Goal: Share content: Share content

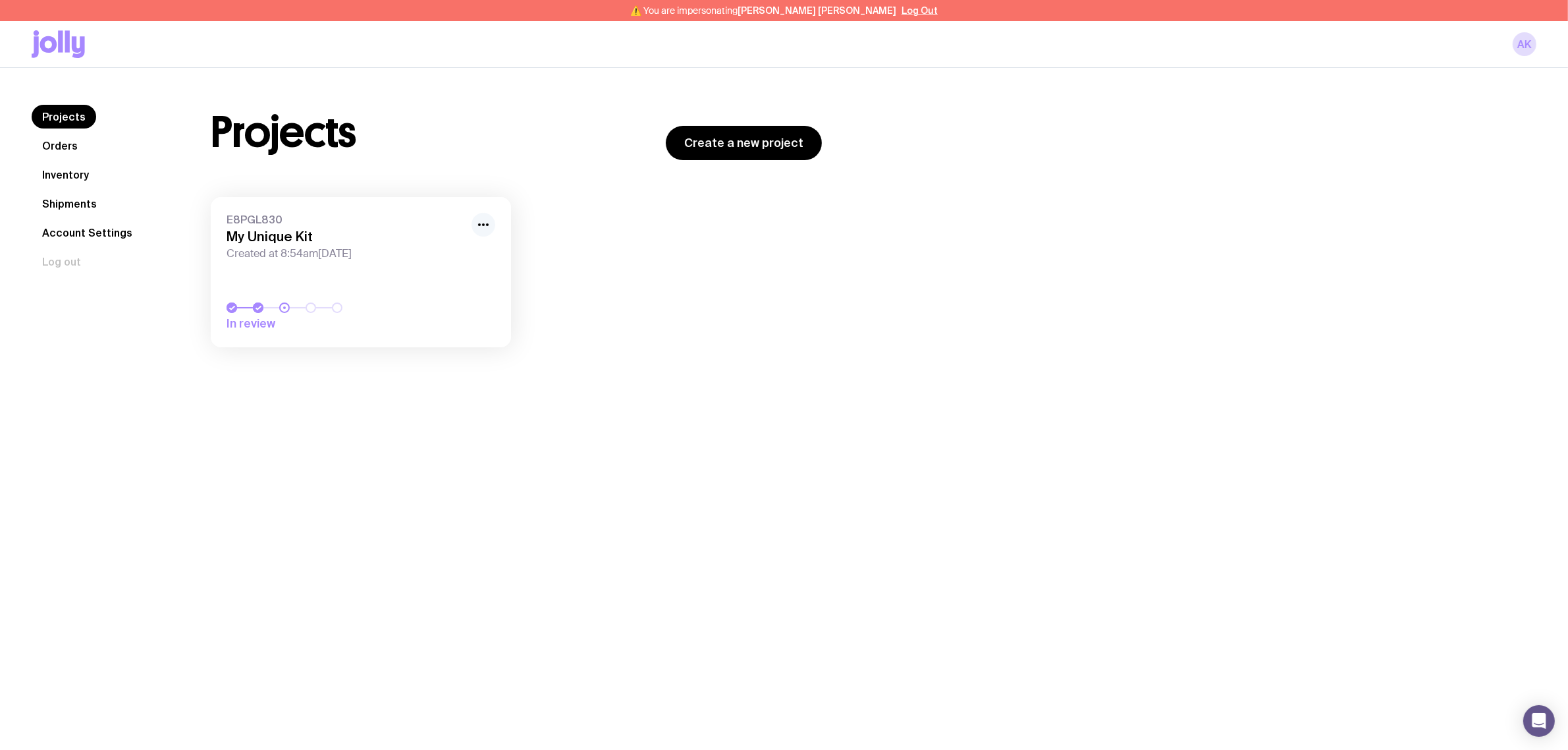
click at [486, 224] on icon "button" at bounding box center [484, 225] width 16 height 16
click at [449, 251] on button "Rename" at bounding box center [453, 253] width 63 height 13
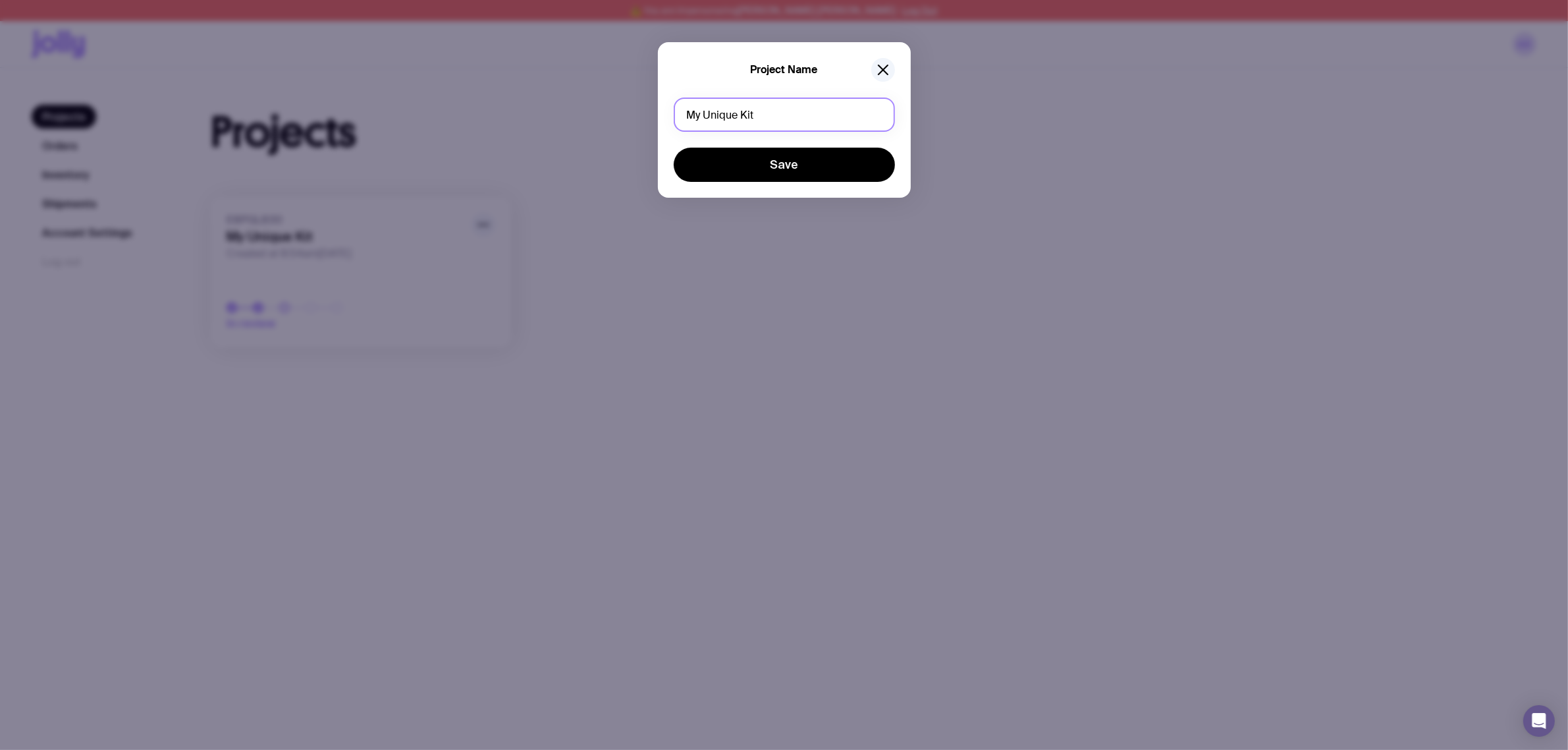
click at [754, 122] on input "My Unique Kit" at bounding box center [784, 114] width 221 height 35
click at [770, 109] on input "My Unique Kit" at bounding box center [784, 114] width 221 height 35
drag, startPoint x: 781, startPoint y: 112, endPoint x: 618, endPoint y: 113, distance: 163.0
click at [707, 112] on input "My Unique Kit" at bounding box center [784, 114] width 221 height 35
type input "M"
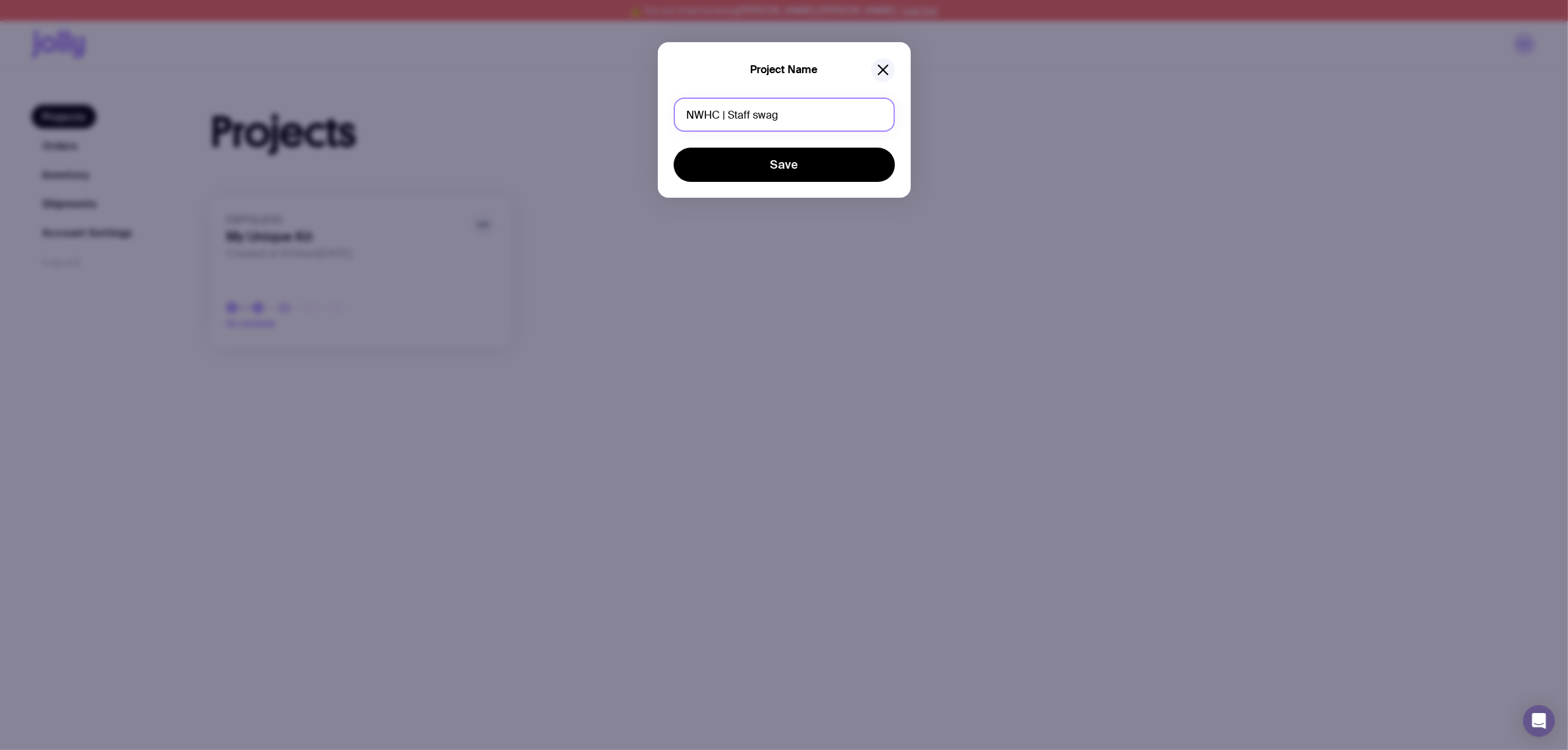
click at [746, 116] on input "NWHC | Staff swag" at bounding box center [784, 114] width 221 height 35
type input "NWHC | Team swag"
click at [769, 150] on button "Save" at bounding box center [784, 165] width 221 height 35
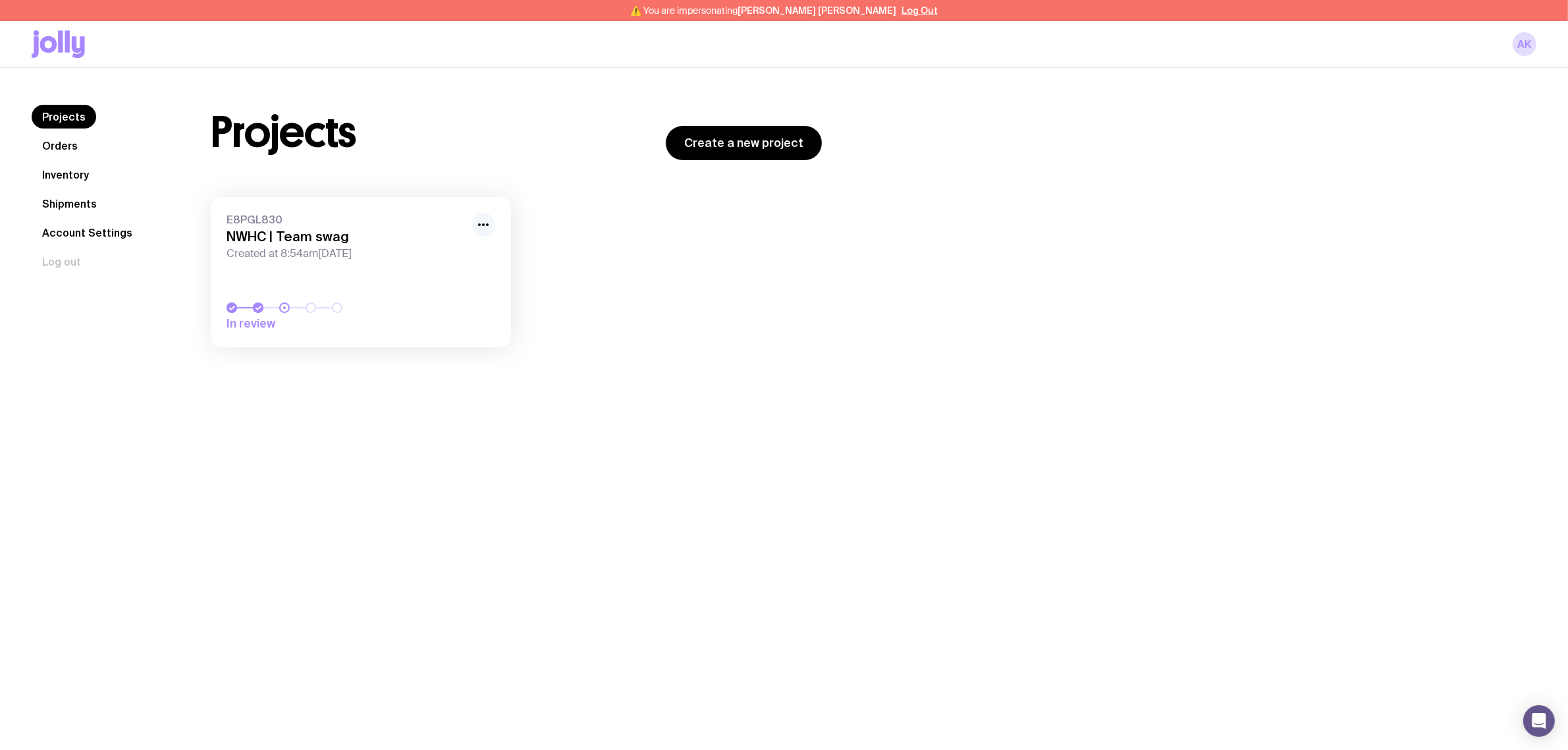
click at [477, 226] on icon "button" at bounding box center [484, 225] width 16 height 16
click at [547, 259] on div "E8PGL830 NWHC | Team swag Created at 8:54am, Tue 17th Jun 2025 In review Rename…" at bounding box center [516, 279] width 611 height 164
click at [316, 239] on h3 "NWHC | Team swag" at bounding box center [345, 237] width 237 height 16
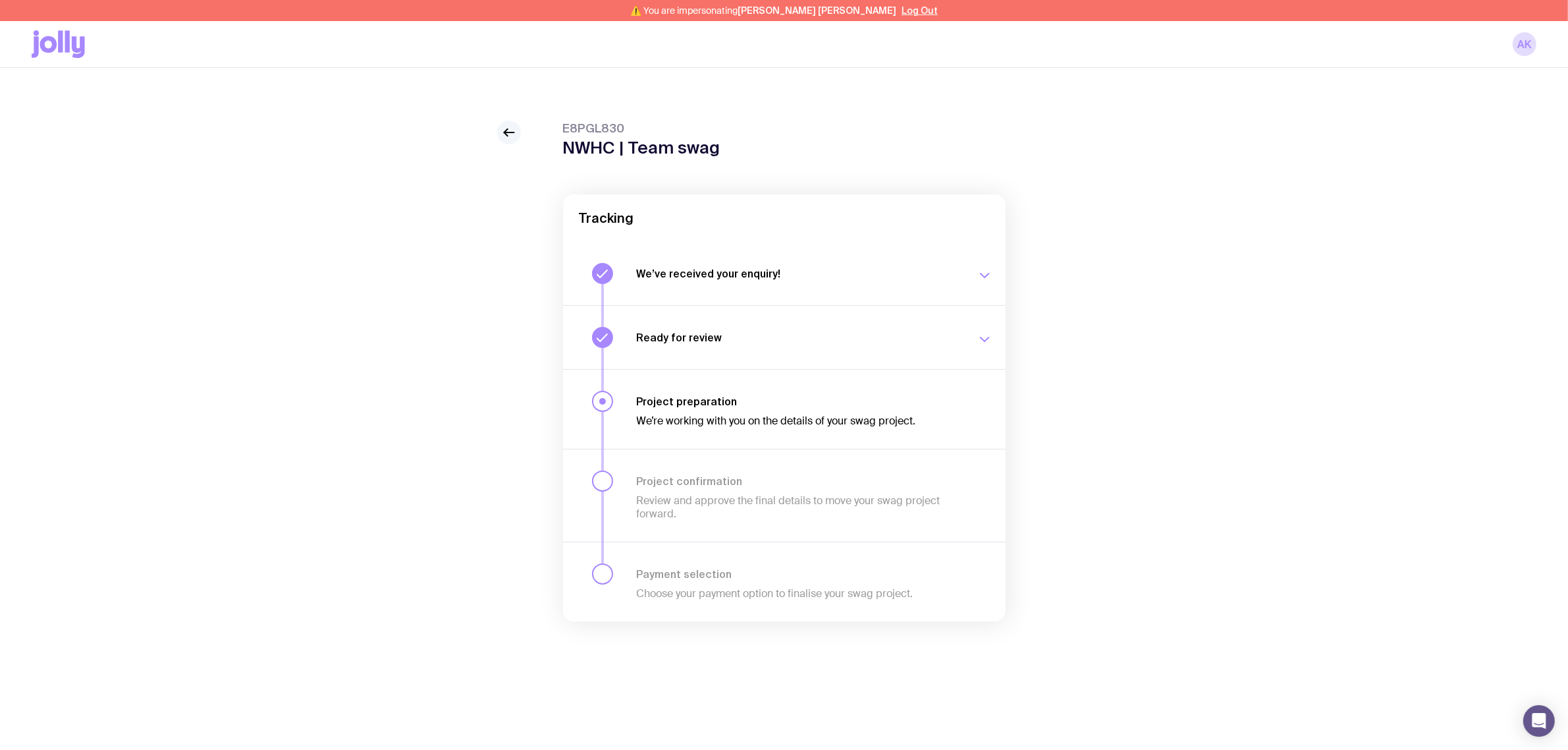
click at [507, 131] on icon at bounding box center [509, 132] width 16 height 16
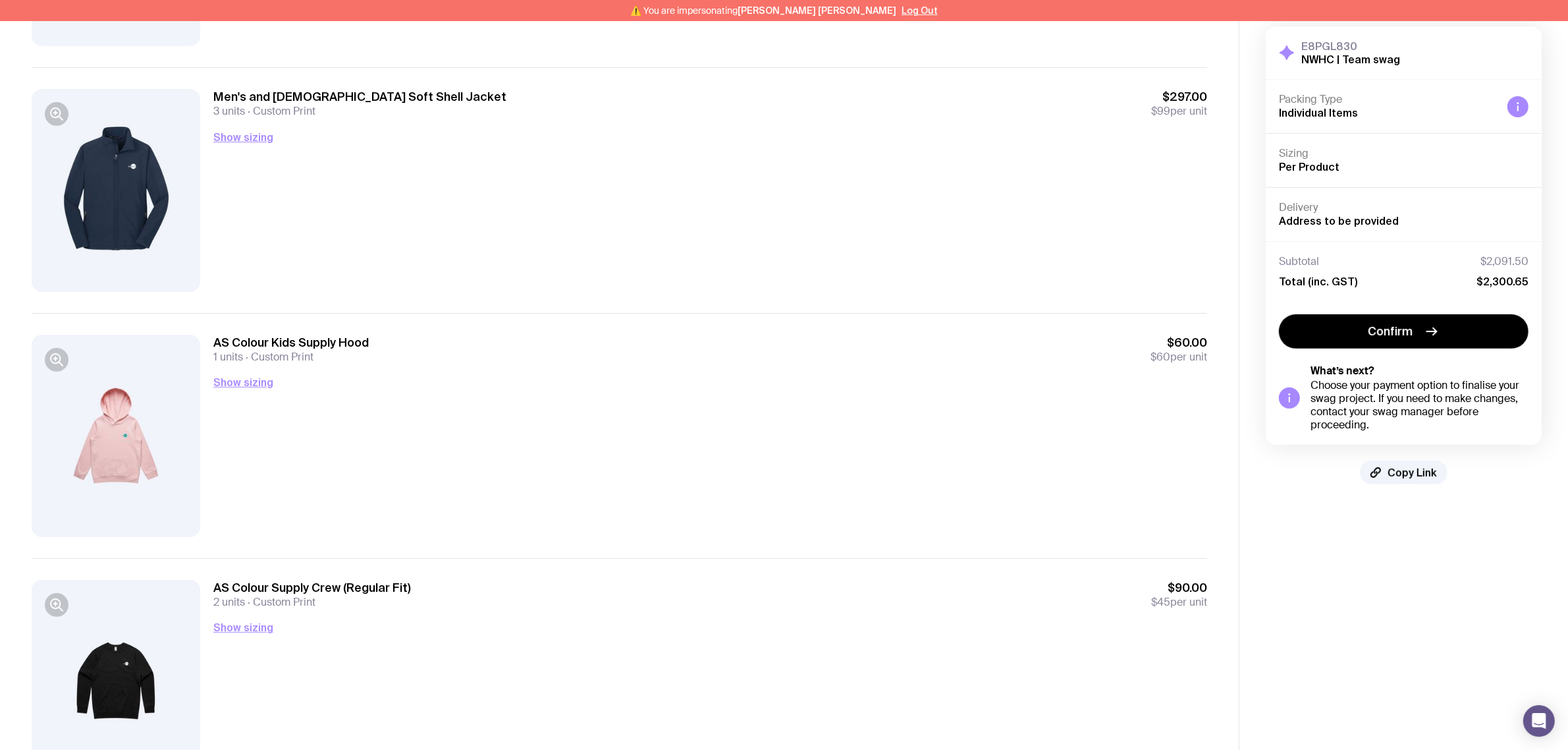
scroll to position [494, 0]
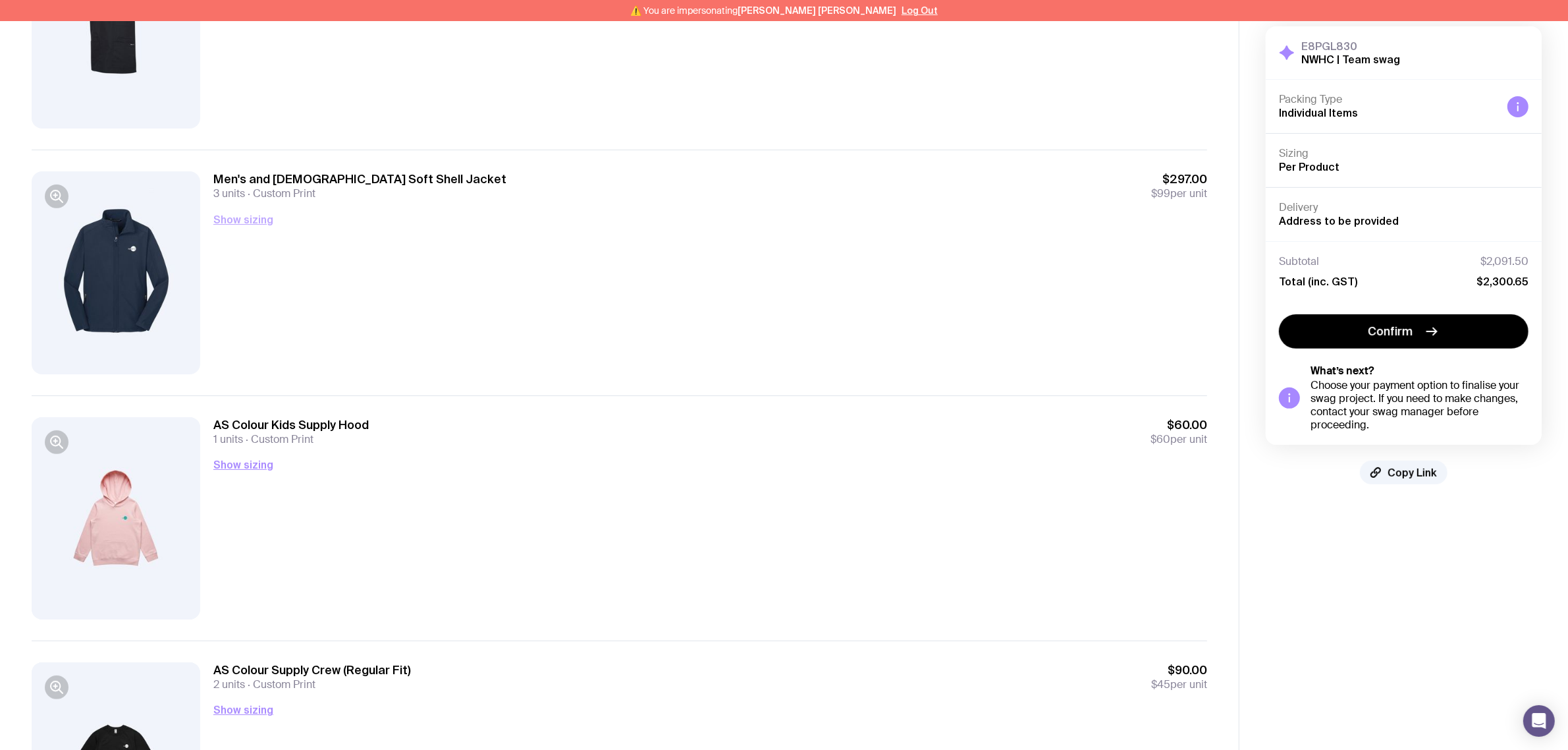
click at [251, 225] on button "Show sizing" at bounding box center [243, 219] width 60 height 16
click at [397, 249] on h4 "Men’s / Unisex" at bounding box center [709, 257] width 994 height 16
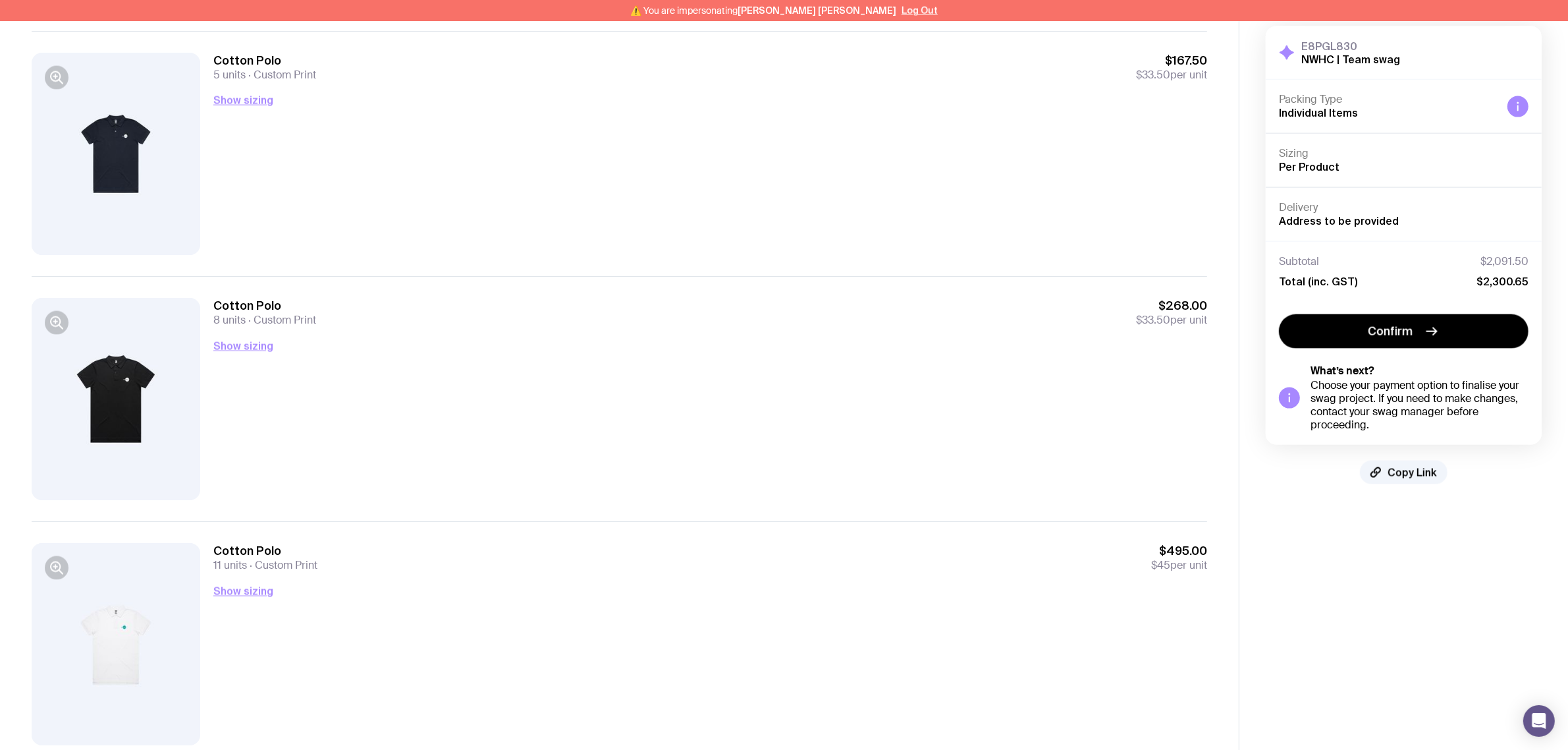
scroll to position [2290, 0]
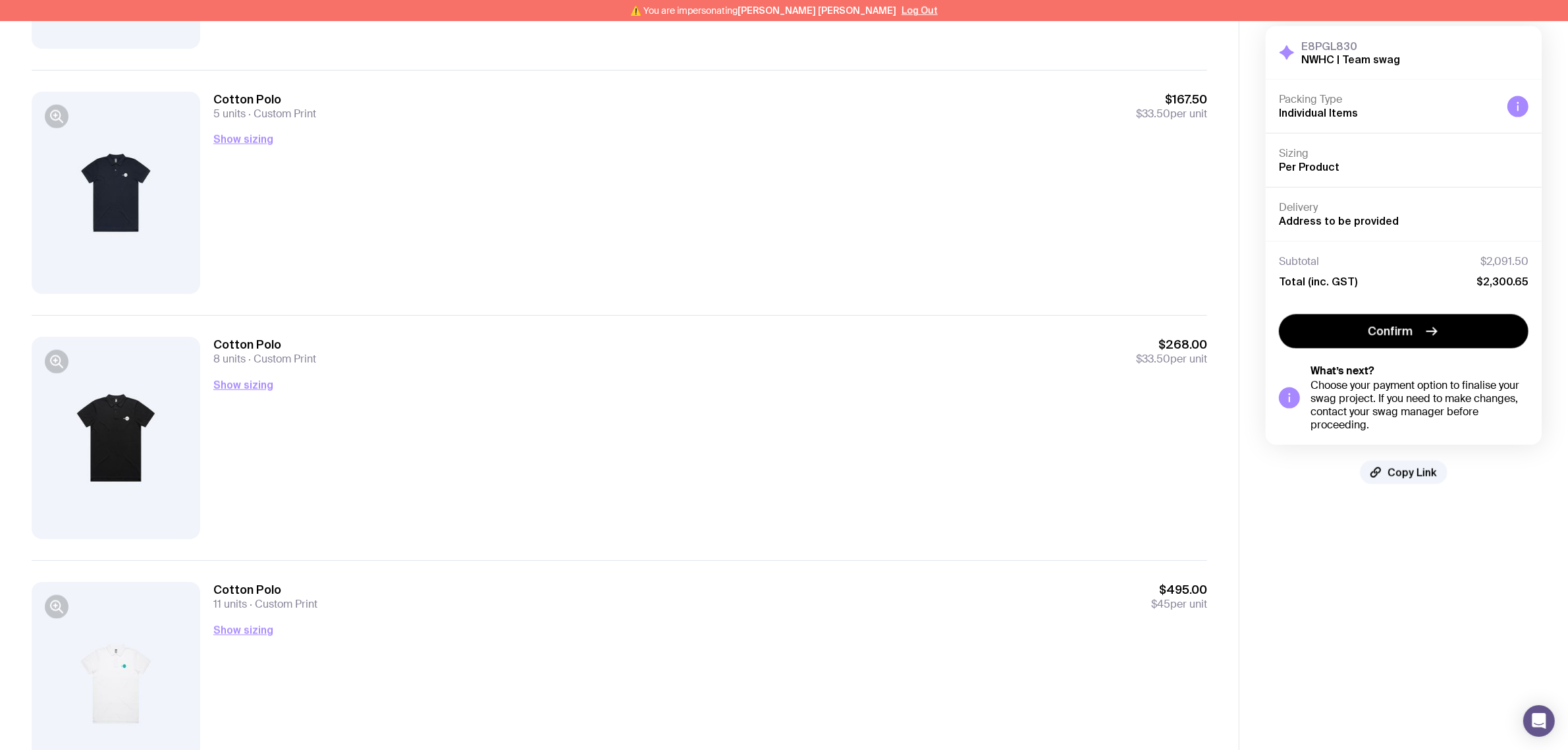
click at [1059, 403] on div "Cotton Polo 8 units Custom Print $268.00 $33.50 per unit Show sizing Men’s / Un…" at bounding box center [709, 437] width 994 height 202
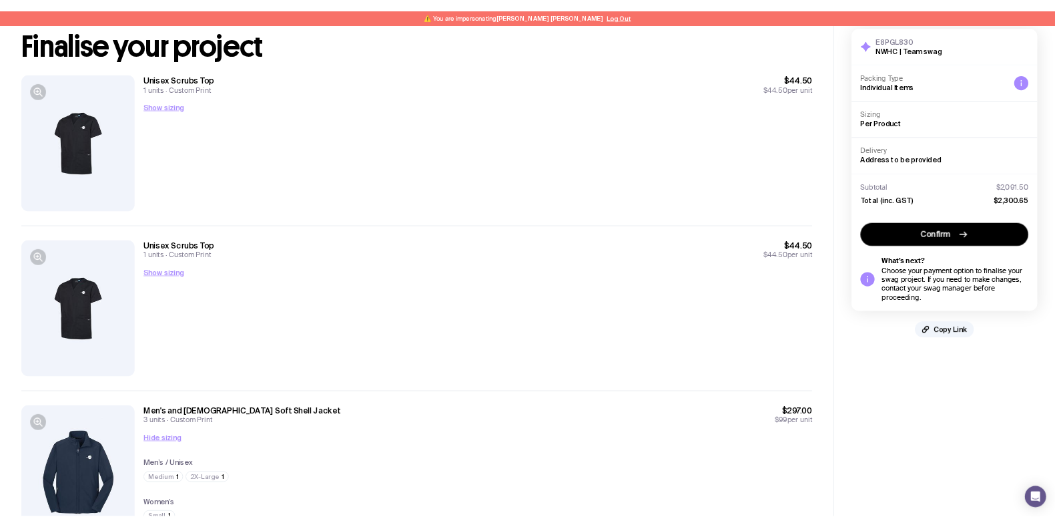
scroll to position [0, 0]
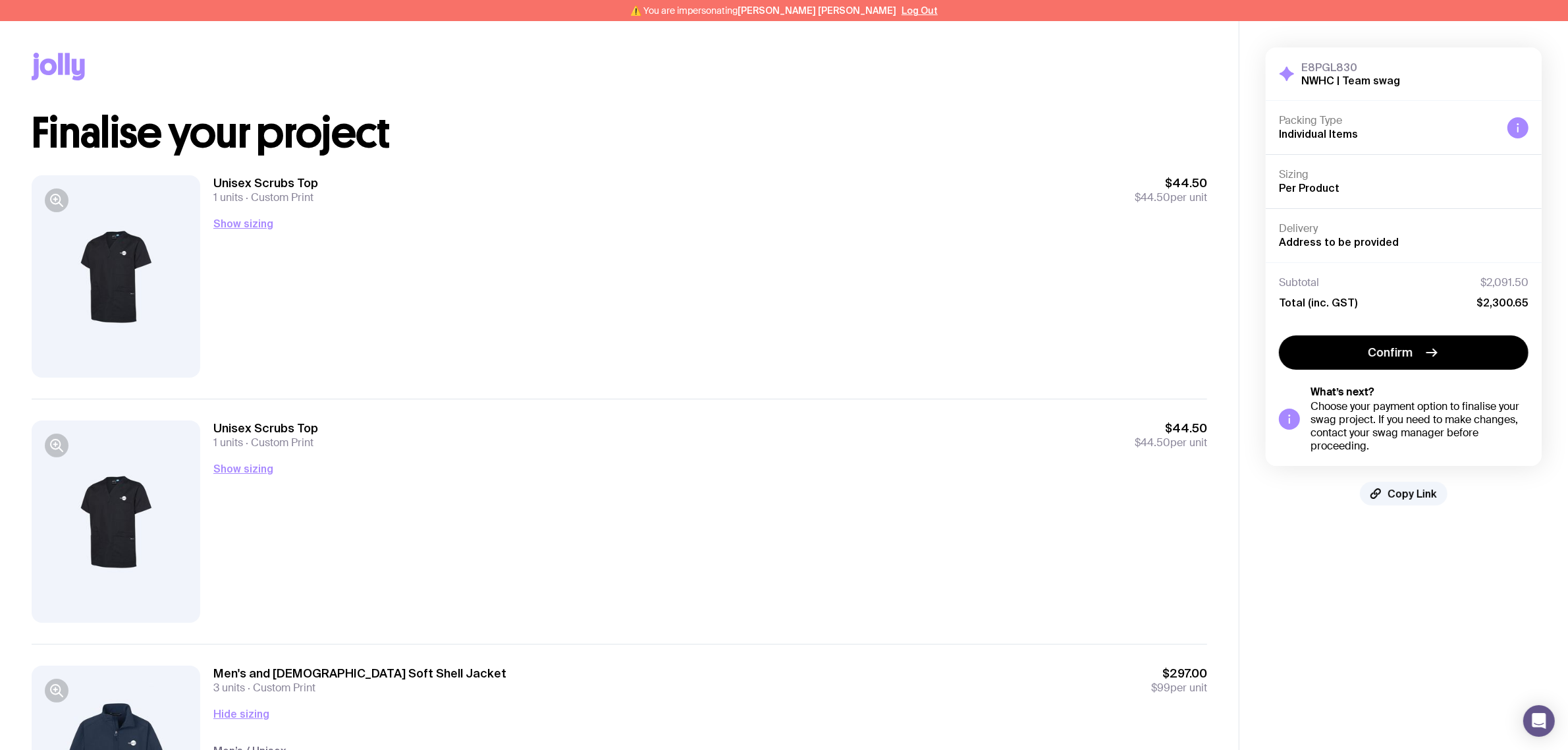
click at [1114, 249] on div "Unisex Scrubs Top 1 units Custom Print $44.50 $44.50 per unit Show sizing Men’s…" at bounding box center [709, 276] width 994 height 202
click at [1115, 249] on div "Unisex Scrubs Top 1 units Custom Print $44.50 $44.50 per unit Show sizing Men’s…" at bounding box center [709, 276] width 994 height 202
click at [1029, 288] on div "Unisex Scrubs Top 1 units Custom Print $44.50 $44.50 per unit Show sizing Men’s…" at bounding box center [709, 276] width 994 height 202
click at [1029, 281] on div "Unisex Scrubs Top 1 units Custom Print $44.50 $44.50 per unit Show sizing Men’s…" at bounding box center [709, 276] width 994 height 202
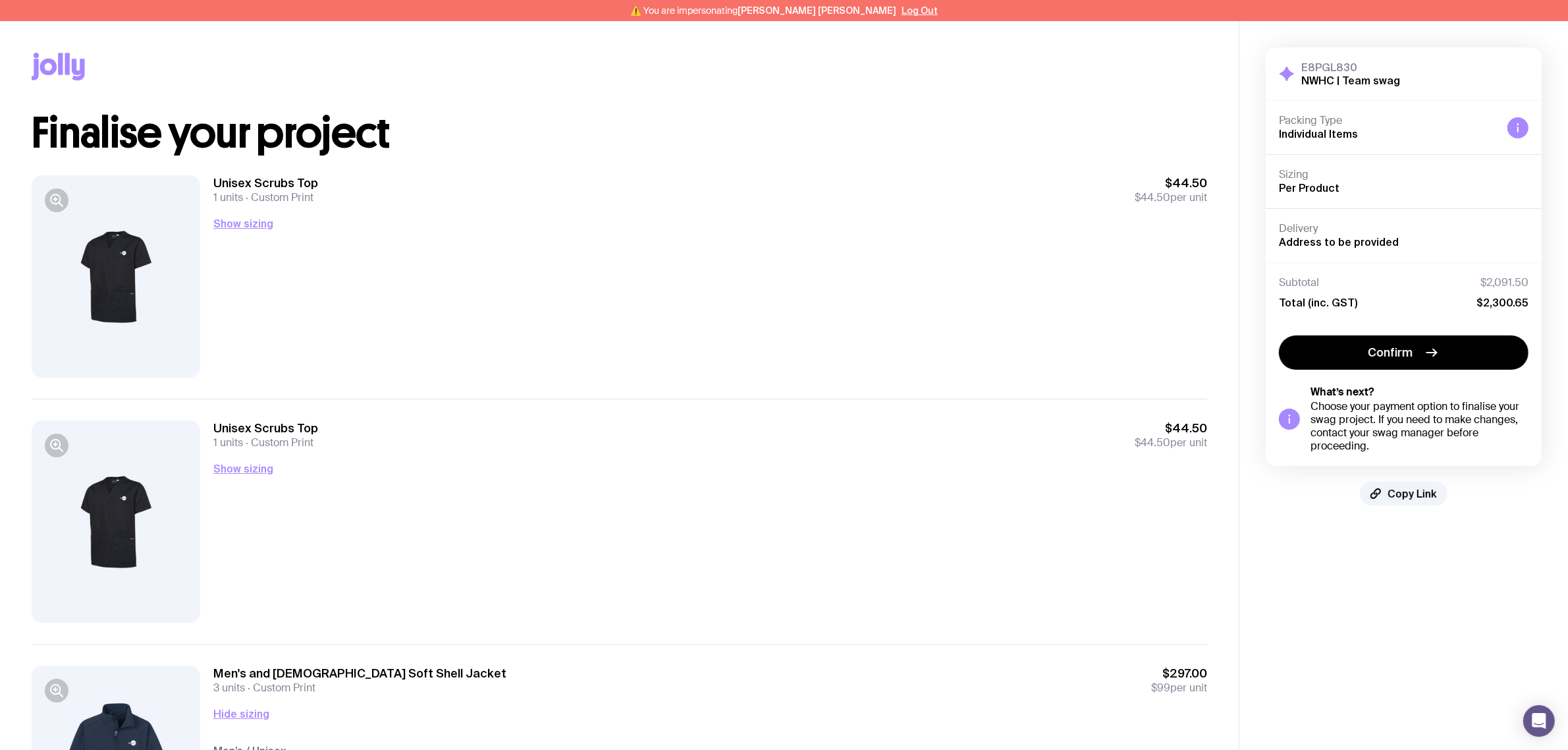
click at [1029, 281] on div "Unisex Scrubs Top 1 units Custom Print $44.50 $44.50 per unit Show sizing Men’s…" at bounding box center [709, 276] width 994 height 202
drag, startPoint x: 1034, startPoint y: 278, endPoint x: 1042, endPoint y: 278, distance: 8.0
click at [1035, 278] on div "Unisex Scrubs Top 1 units Custom Print $44.50 $44.50 per unit Show sizing Men’s…" at bounding box center [709, 276] width 994 height 202
click at [1424, 496] on span "Copy Link" at bounding box center [1412, 492] width 49 height 13
